Goal: Navigation & Orientation: Find specific page/section

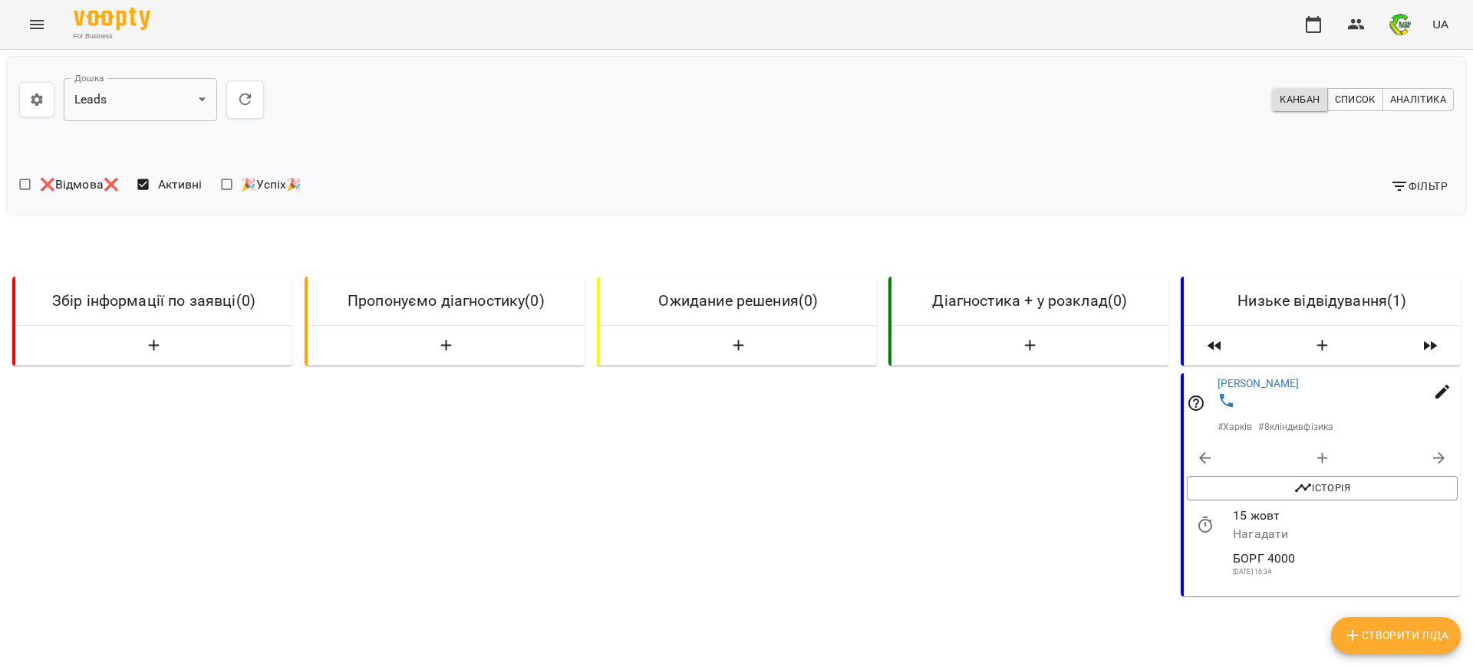
click at [35, 28] on icon "Menu" at bounding box center [37, 24] width 14 height 9
click at [35, 28] on div at bounding box center [736, 333] width 1473 height 666
click at [35, 28] on icon "Menu" at bounding box center [37, 24] width 14 height 9
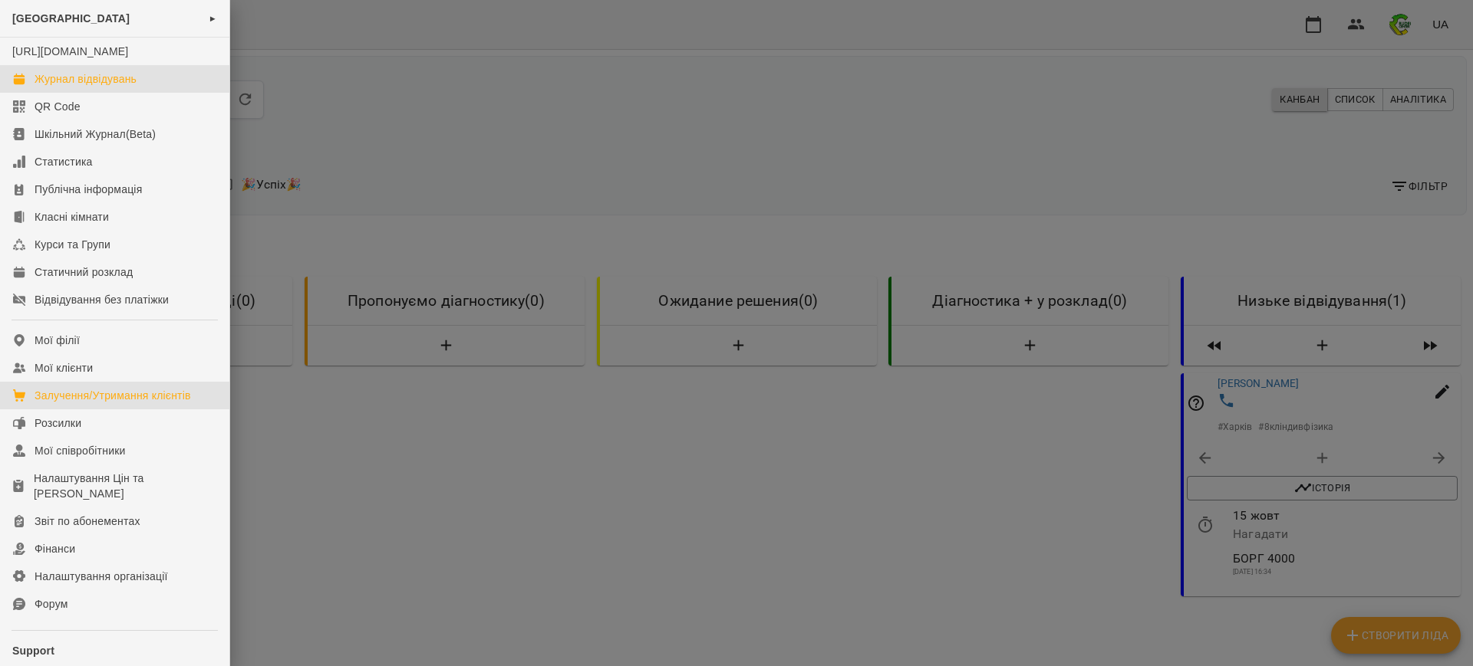
click at [64, 87] on div "Журнал відвідувань" at bounding box center [86, 78] width 102 height 15
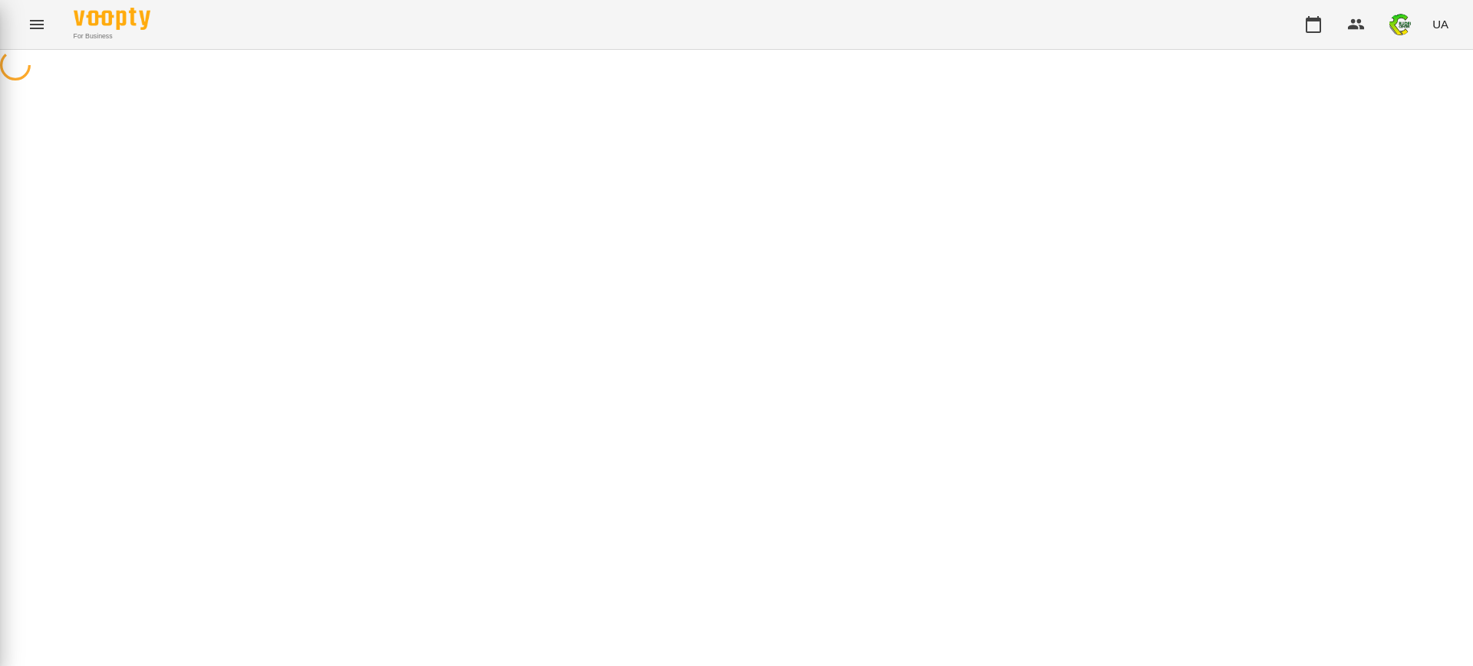
click at [64, 93] on div at bounding box center [736, 333] width 1473 height 666
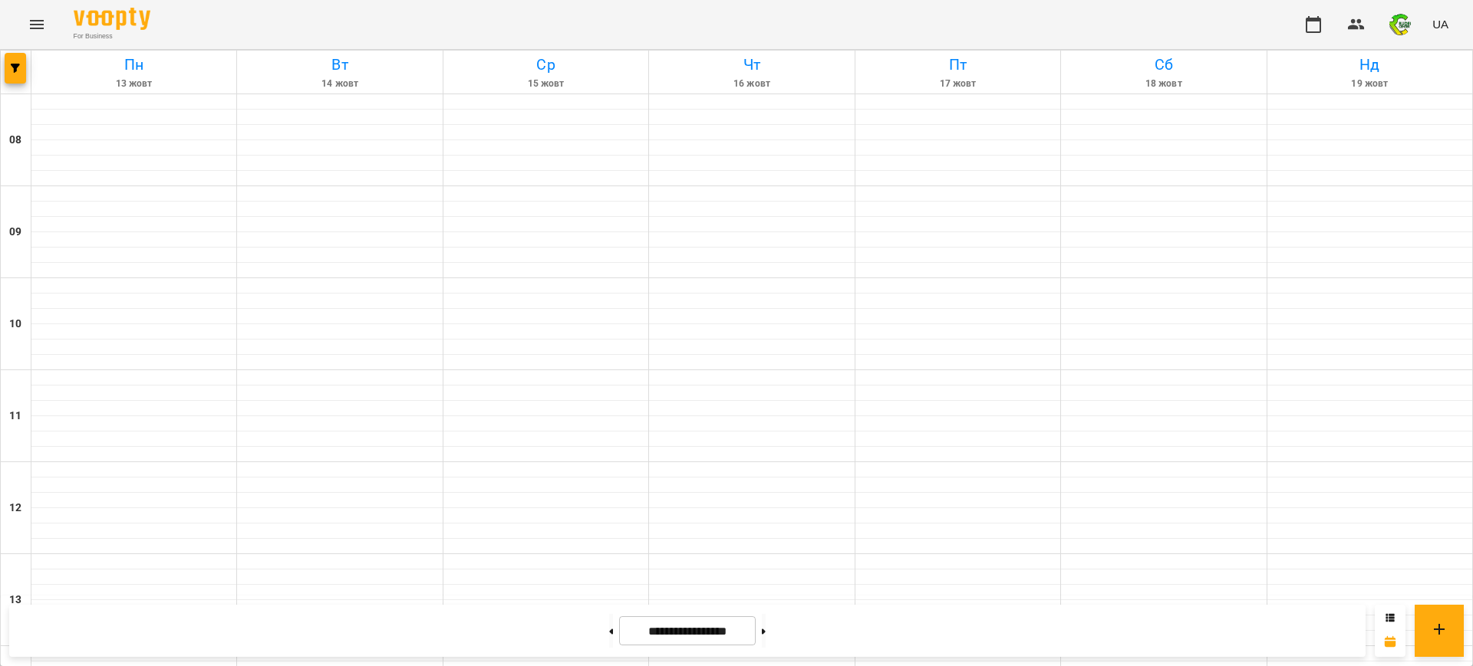
scroll to position [785, 0]
